Goal: Task Accomplishment & Management: Manage account settings

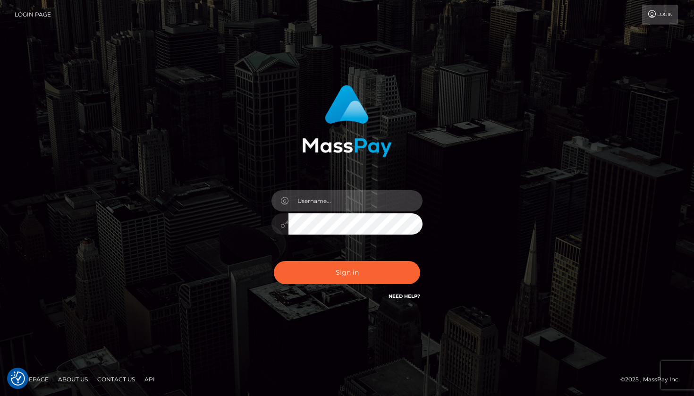
type input "[EMAIL_ADDRESS][DOMAIN_NAME]"
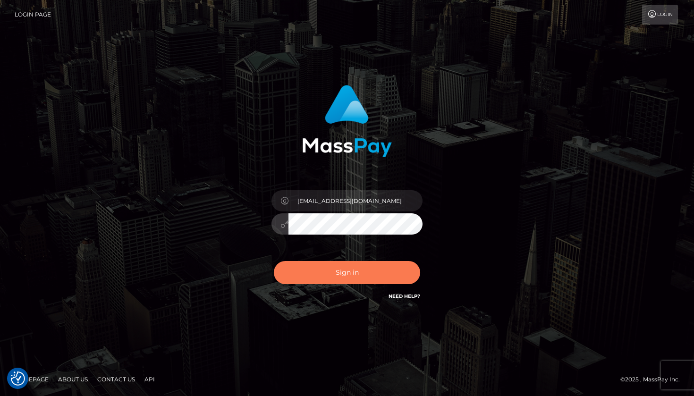
click at [317, 273] on button "Sign in" at bounding box center [347, 272] width 146 height 23
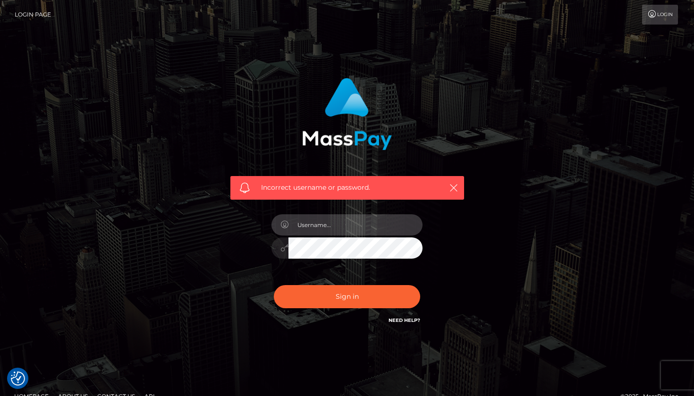
type input "[EMAIL_ADDRESS][DOMAIN_NAME]"
click at [347, 296] on button "Sign in" at bounding box center [347, 296] width 146 height 23
type input "[EMAIL_ADDRESS][DOMAIN_NAME]"
click at [347, 296] on button "Sign in" at bounding box center [347, 296] width 146 height 23
